Goal: Find specific page/section: Find specific page/section

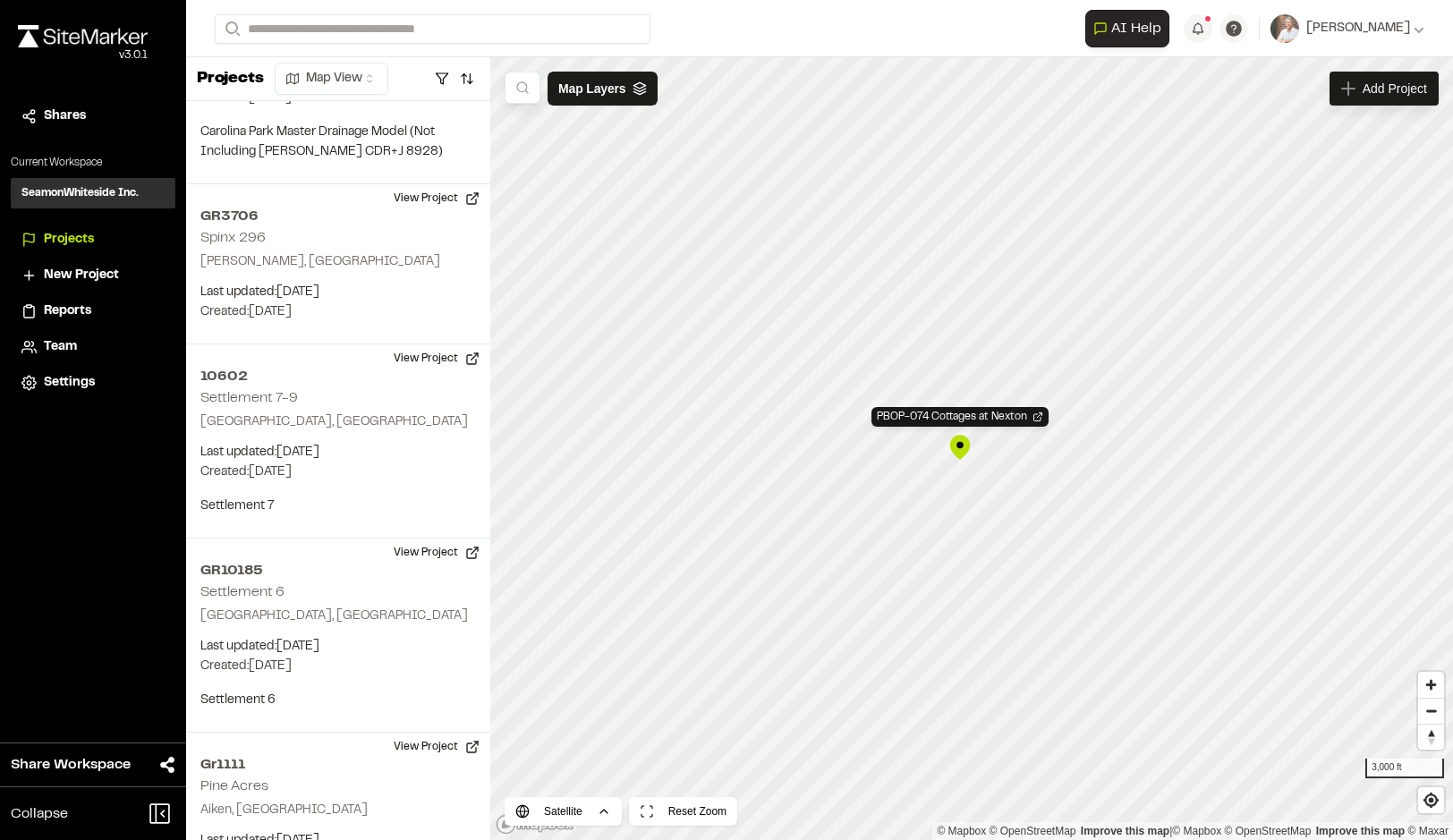
scroll to position [183883, 0]
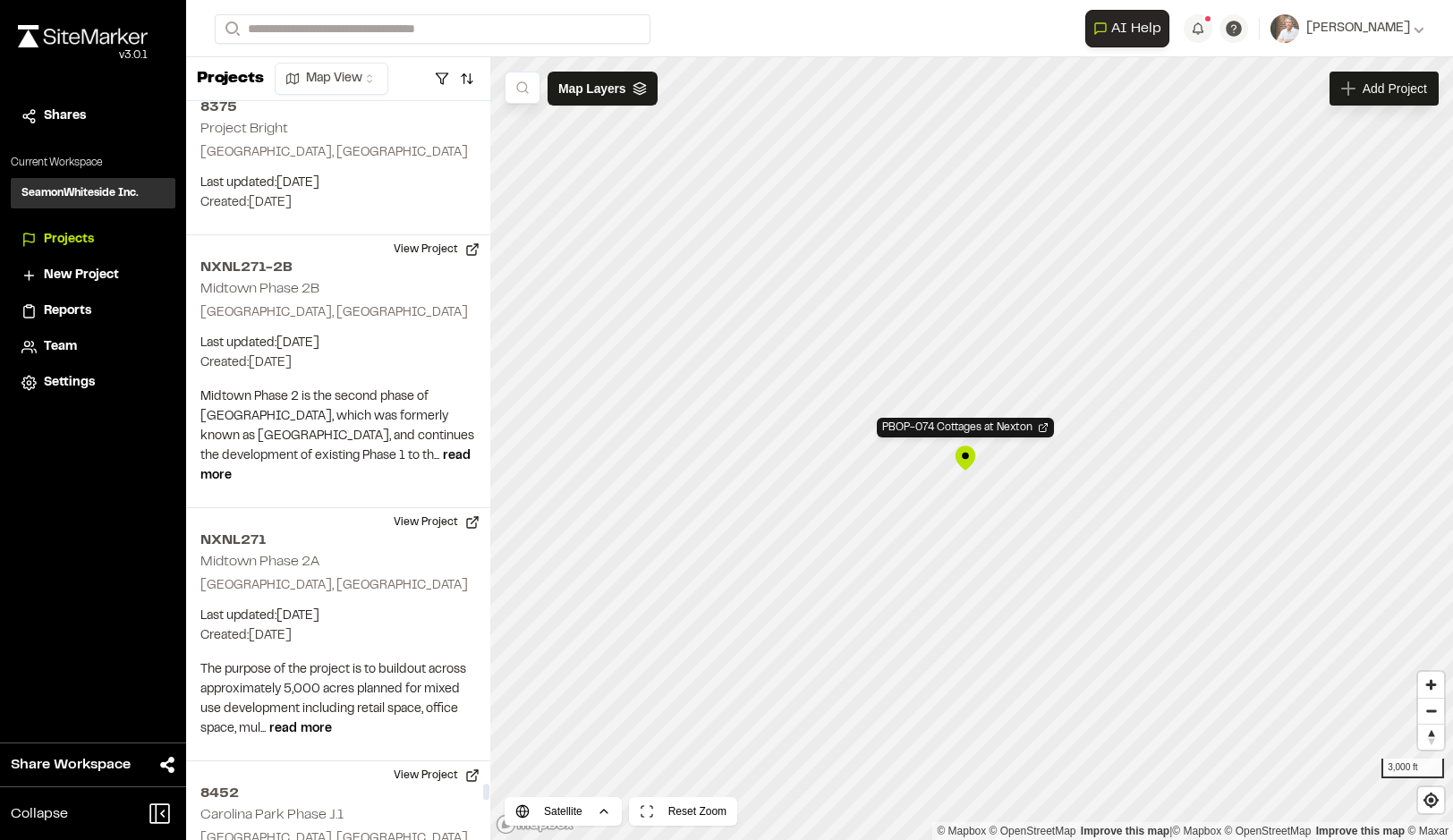
drag, startPoint x: 310, startPoint y: 234, endPoint x: 261, endPoint y: 128, distance: 116.8
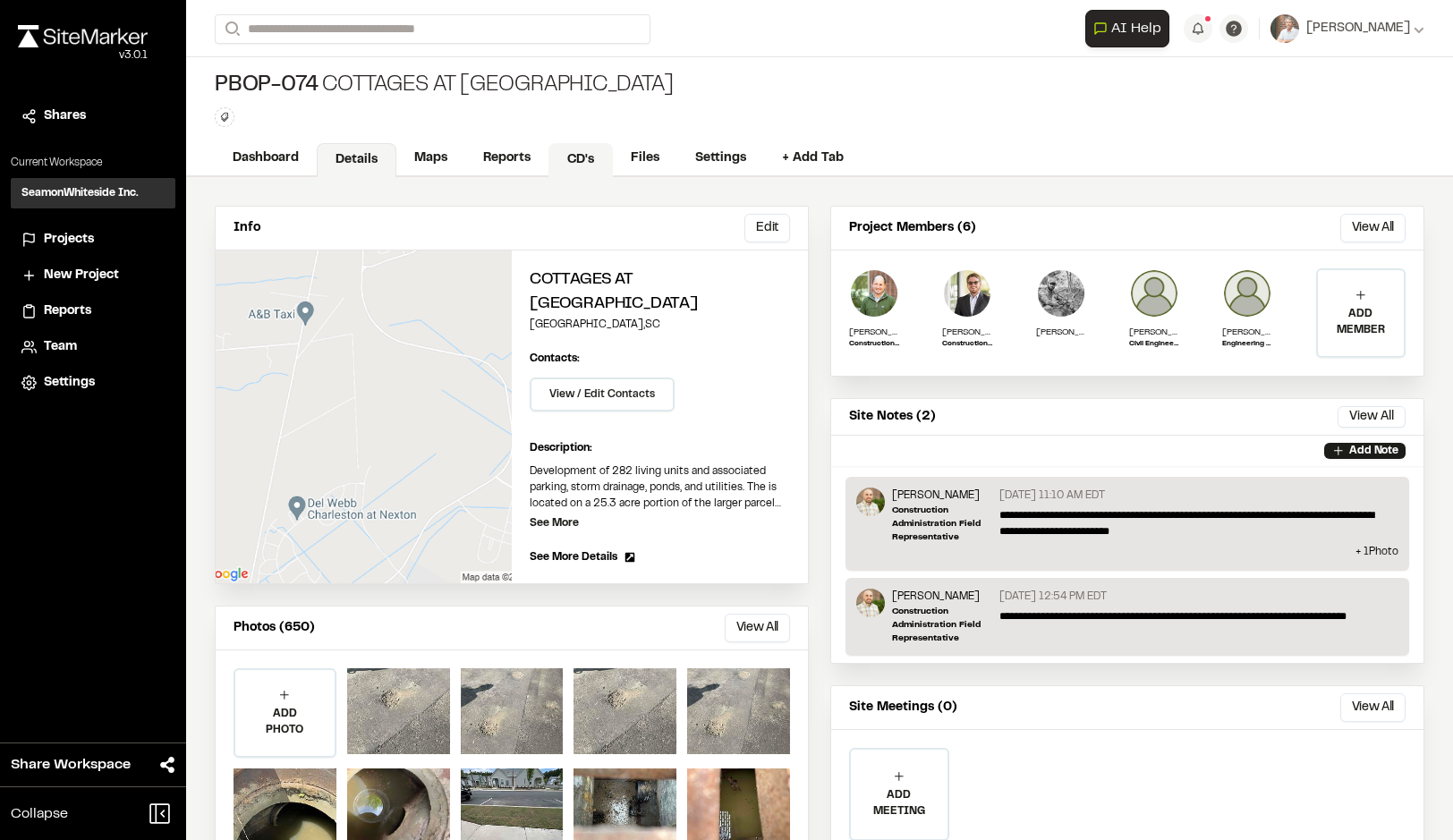
click at [591, 156] on link "CD's" at bounding box center [580, 160] width 65 height 34
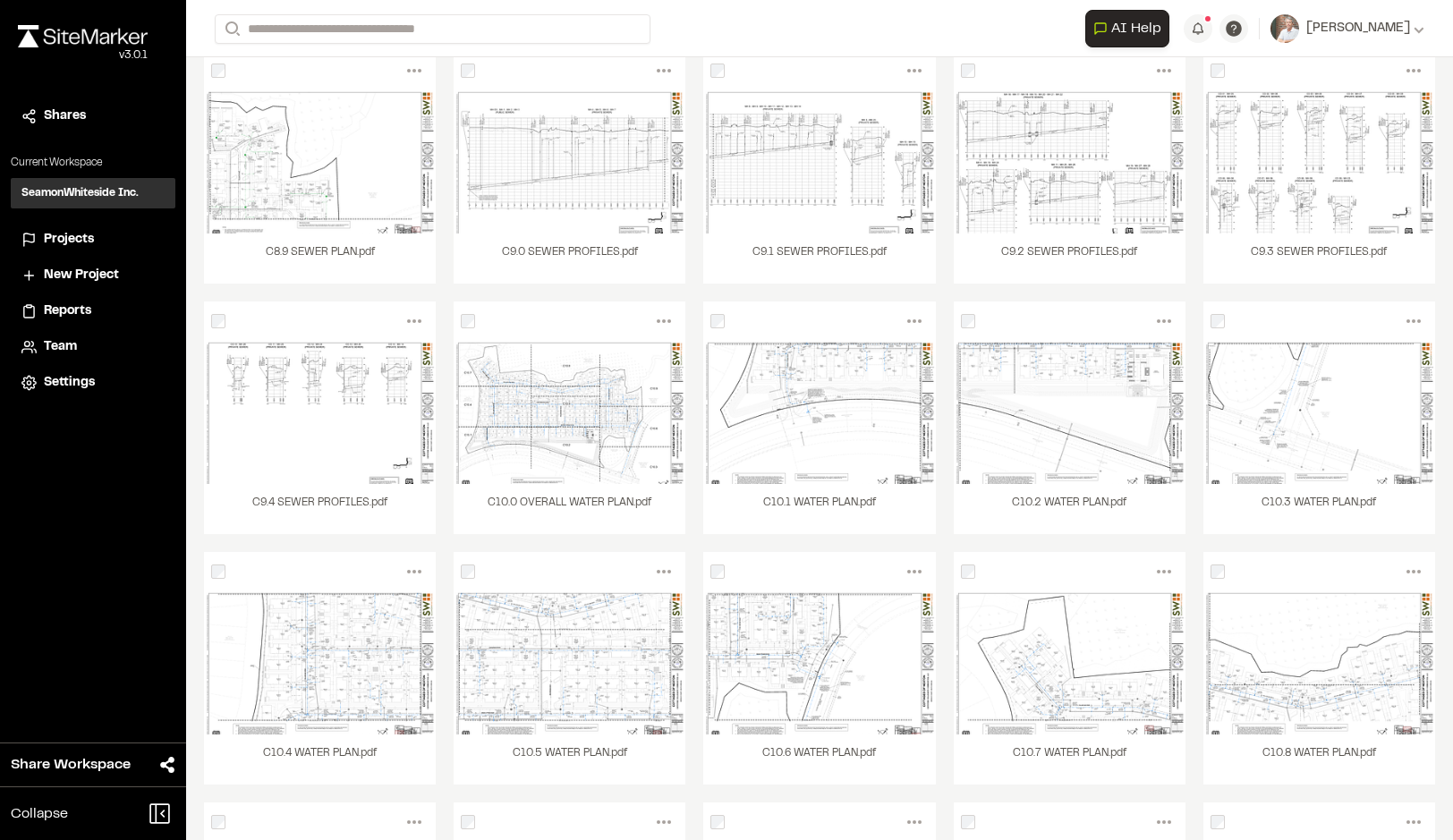
scroll to position [3054, 0]
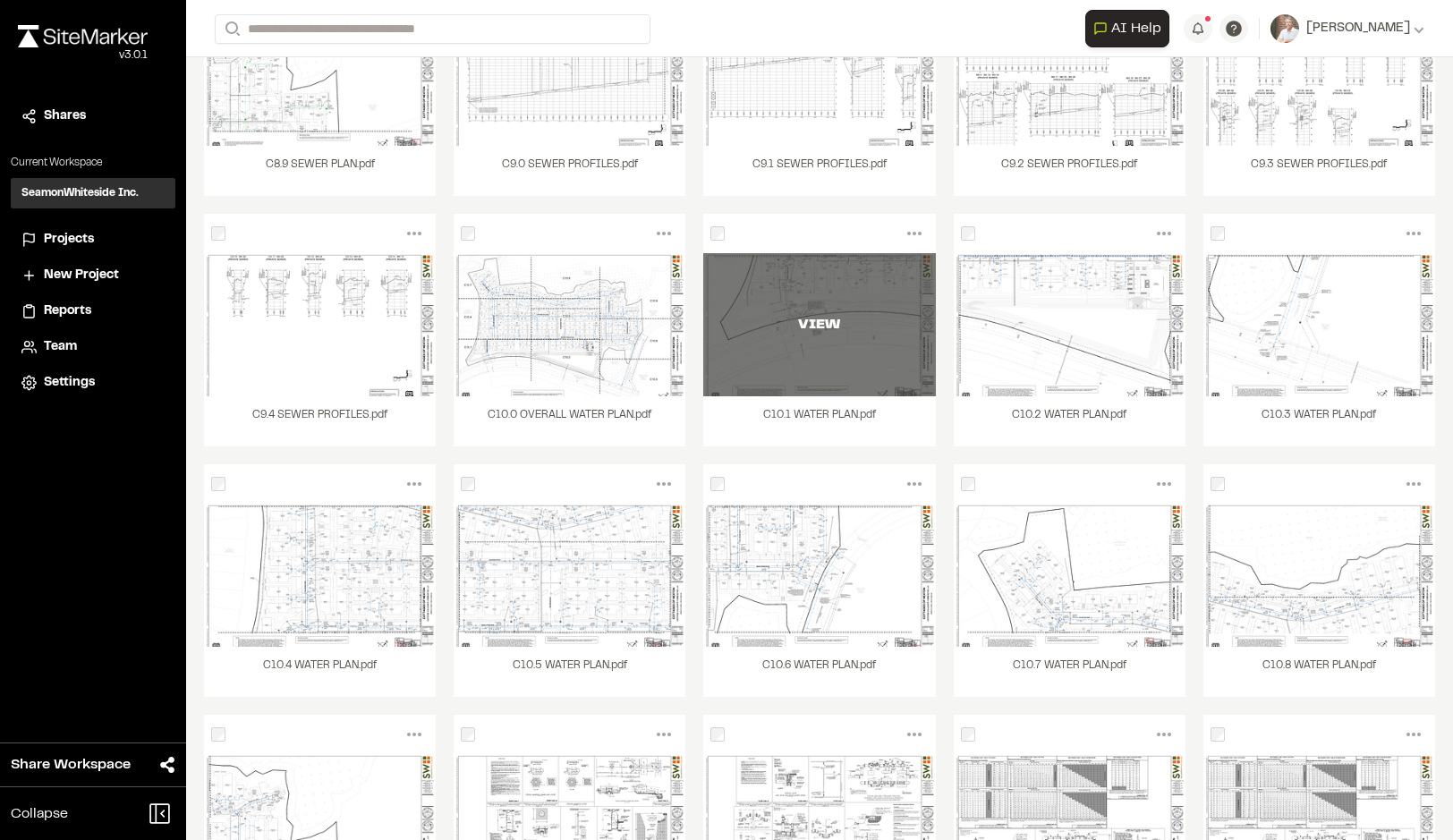
click at [791, 375] on div "VIEW" at bounding box center [818, 324] width 232 height 143
